Goal: Entertainment & Leisure: Consume media (video, audio)

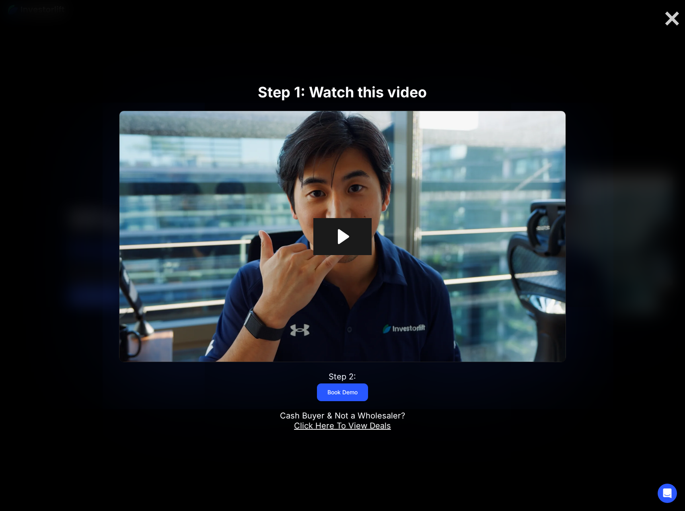
click at [353, 236] on icon "Play Video: Investorlift In Under 2 Minutes" at bounding box center [342, 236] width 58 height 37
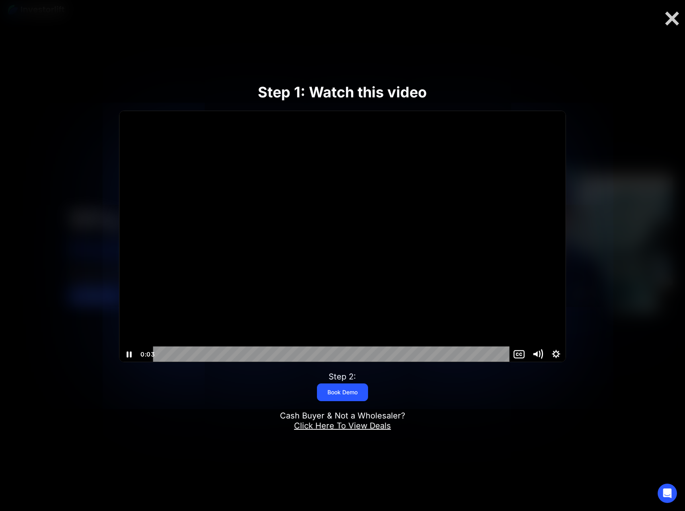
click at [540, 353] on icon "Mute" at bounding box center [541, 354] width 3 height 3
click at [539, 353] on icon "Unmute" at bounding box center [538, 354] width 19 height 16
drag, startPoint x: 536, startPoint y: 322, endPoint x: 536, endPoint y: 328, distance: 6.0
click at [536, 328] on div "Volume" at bounding box center [538, 320] width 19 height 51
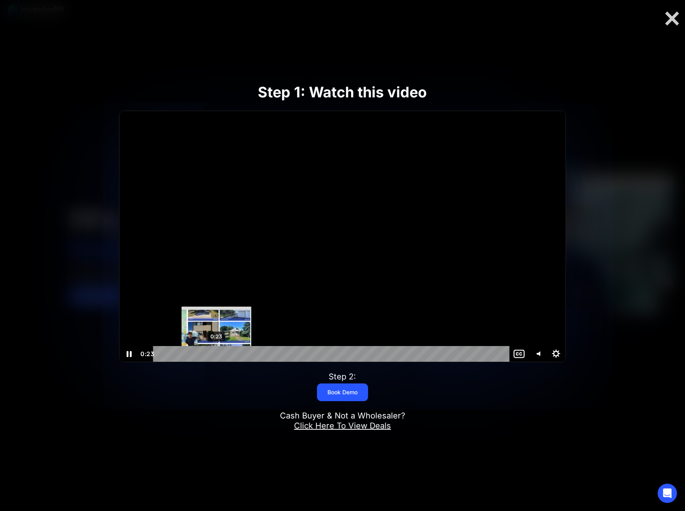
click at [217, 353] on div "0:23" at bounding box center [332, 354] width 345 height 16
click at [233, 353] on div "0:29" at bounding box center [332, 354] width 345 height 16
click at [248, 353] on div "0:35" at bounding box center [332, 354] width 345 height 16
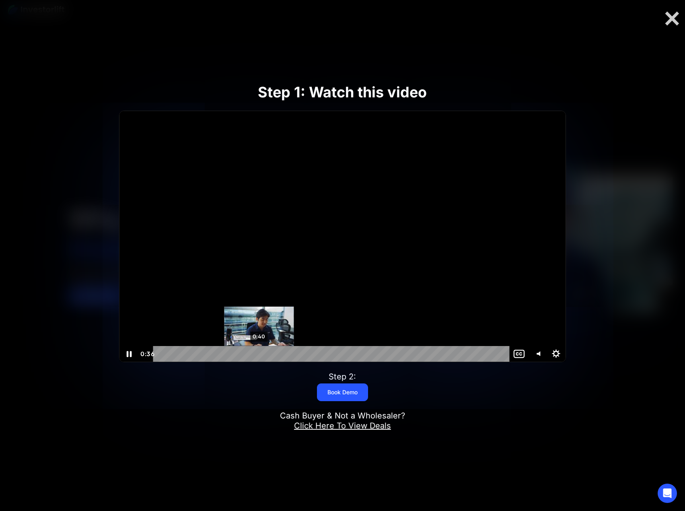
click at [259, 353] on div "0:40" at bounding box center [332, 354] width 345 height 16
click at [268, 353] on div "0:43" at bounding box center [332, 354] width 345 height 16
click at [280, 353] on div "0:48" at bounding box center [332, 354] width 345 height 16
click at [292, 354] on div "0:53" at bounding box center [332, 354] width 345 height 16
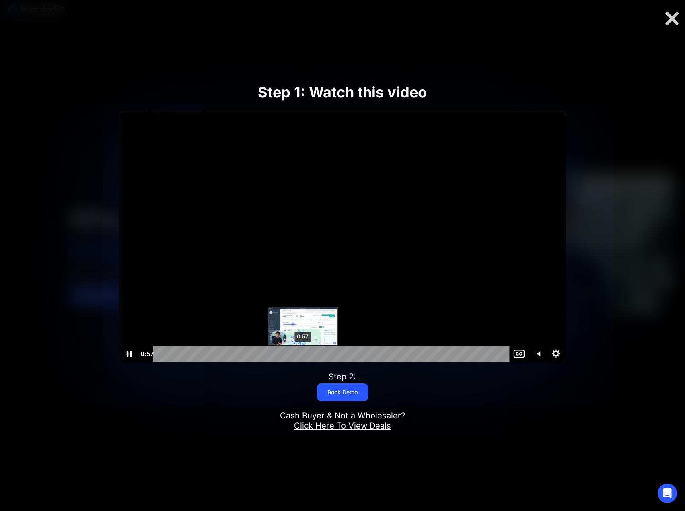
click at [303, 352] on div "0:57" at bounding box center [332, 354] width 345 height 16
click at [321, 353] on div "1:04" at bounding box center [332, 354] width 345 height 16
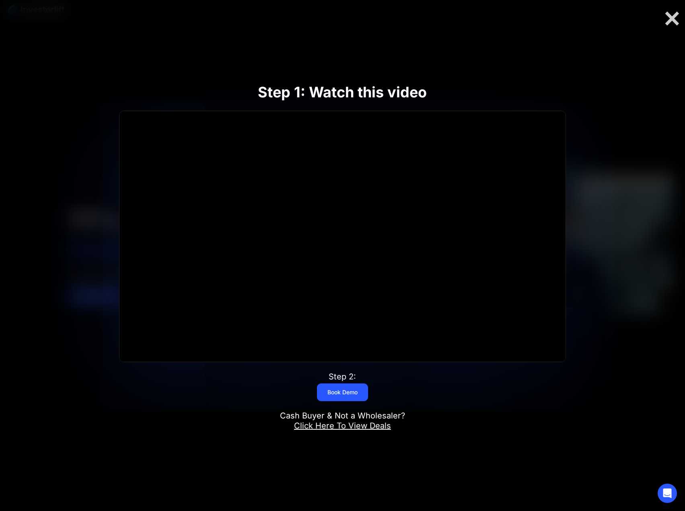
scroll to position [241, 0]
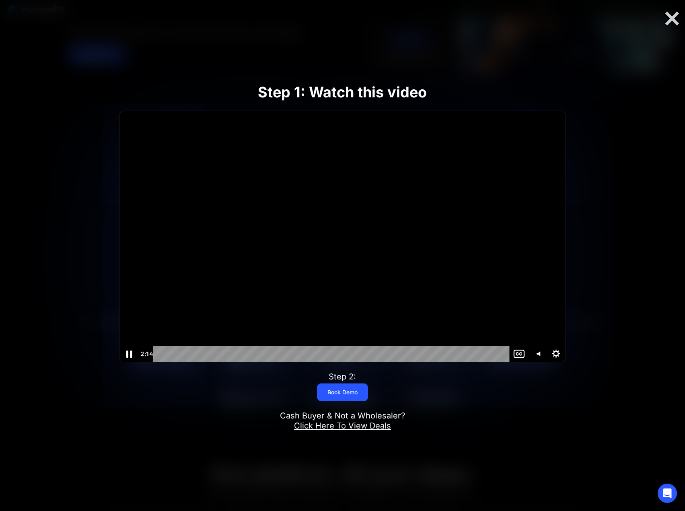
click at [129, 356] on icon "Pause" at bounding box center [129, 353] width 22 height 19
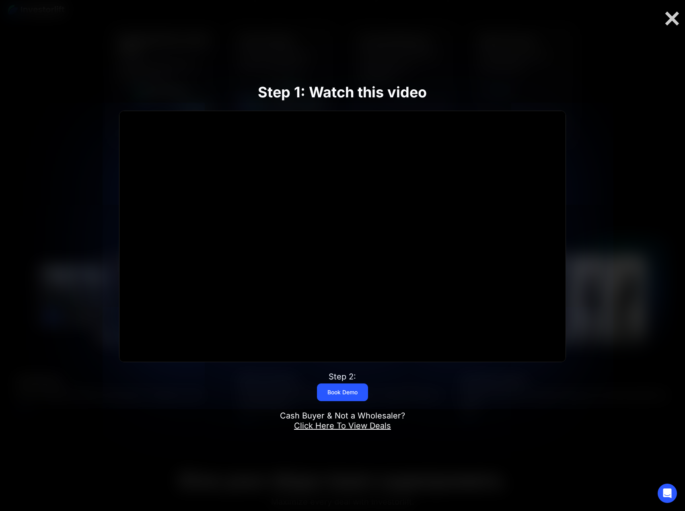
scroll to position [765, 0]
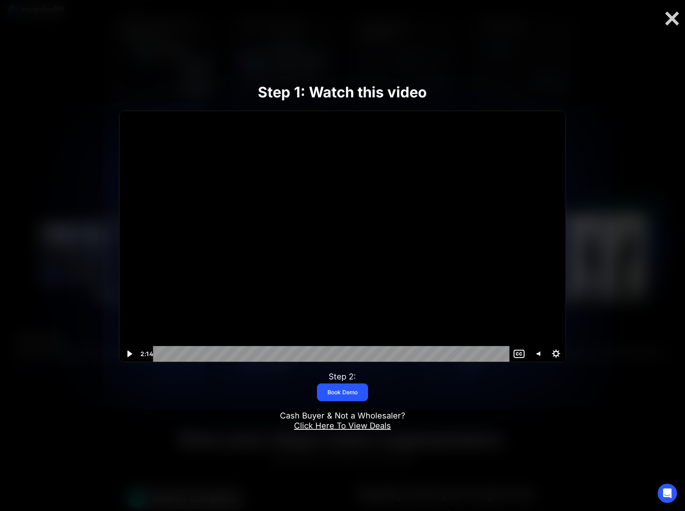
click at [93, 371] on div "Step 1: Watch this video Click for sound @keyframes VOLUME_SMALL_WAVE_FLASH { 0…" at bounding box center [342, 256] width 548 height 396
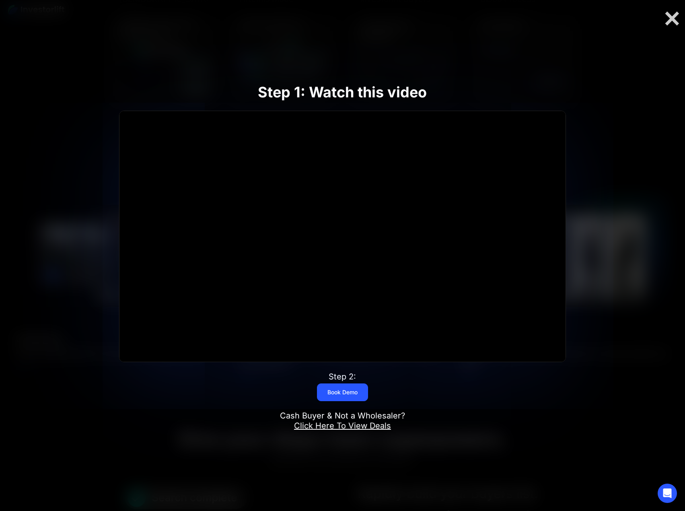
click at [672, 9] on div at bounding box center [342, 255] width 685 height 511
click at [669, 18] on div at bounding box center [673, 18] width 26 height 17
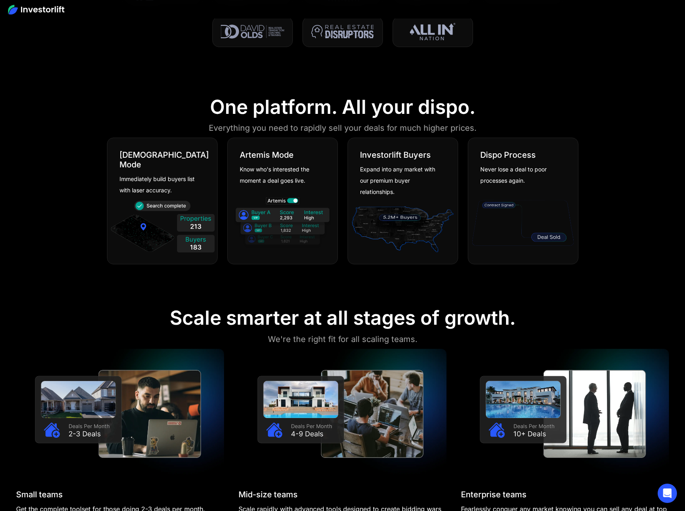
scroll to position [0, 0]
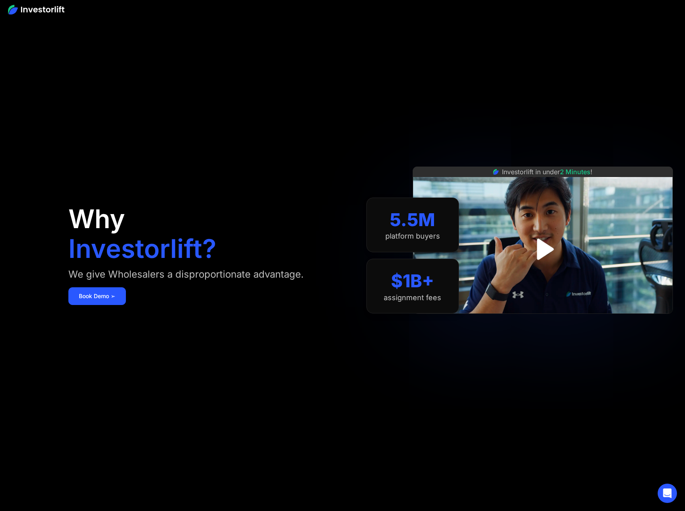
drag, startPoint x: 462, startPoint y: 291, endPoint x: 458, endPoint y: 111, distance: 179.9
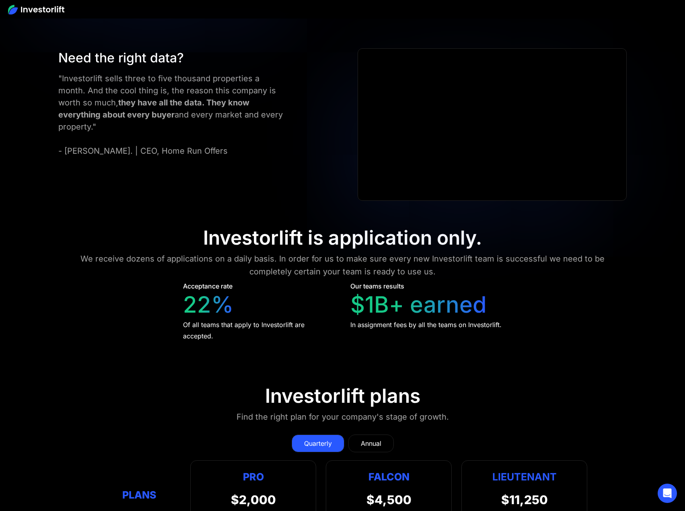
scroll to position [3219, 0]
